Goal: Check status: Check status

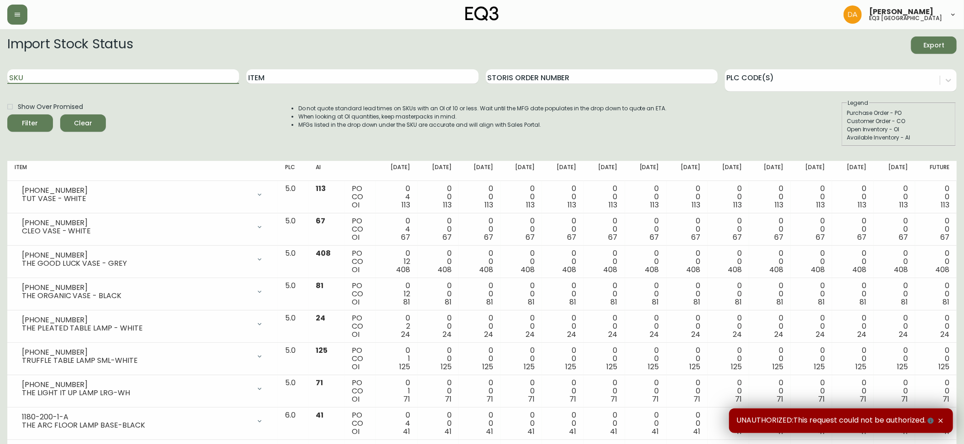
click at [42, 83] on input "SKU" at bounding box center [123, 76] width 232 height 15
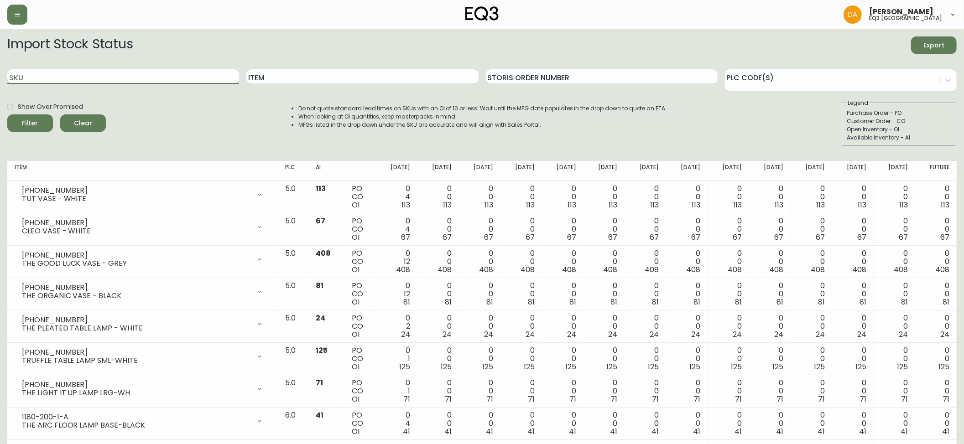
paste input "[PHONE_NUMBER]"
type input "[PHONE_NUMBER]"
click at [28, 123] on icon "submit" at bounding box center [26, 121] width 11 height 11
